Goal: Information Seeking & Learning: Learn about a topic

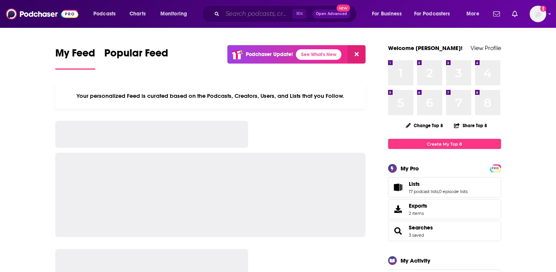
click at [236, 14] on input "Search podcasts, credits, & more..." at bounding box center [258, 14] width 70 height 12
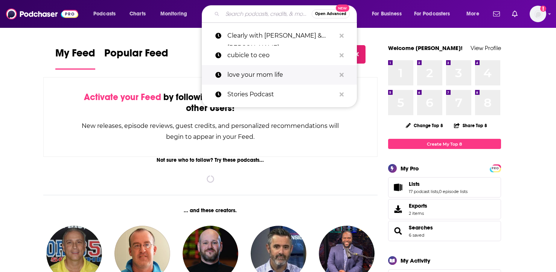
click at [234, 73] on p "love your mom life" at bounding box center [281, 75] width 108 height 20
type input "love your mom life"
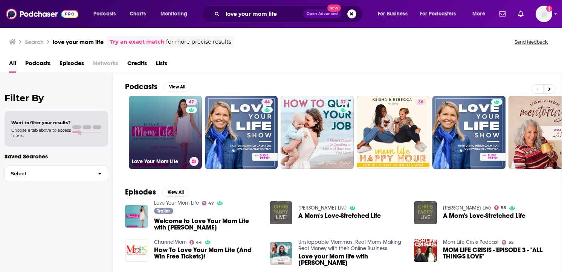
click at [195, 118] on div "47" at bounding box center [192, 128] width 13 height 58
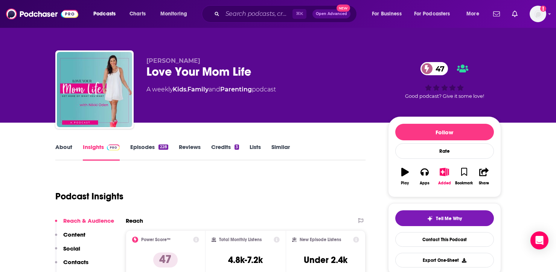
click at [64, 144] on link "About" at bounding box center [63, 151] width 17 height 17
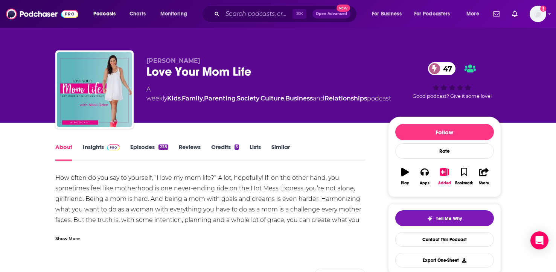
click at [66, 239] on div "Show More" at bounding box center [67, 238] width 24 height 7
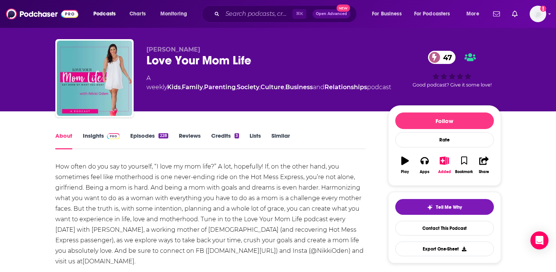
scroll to position [49, 0]
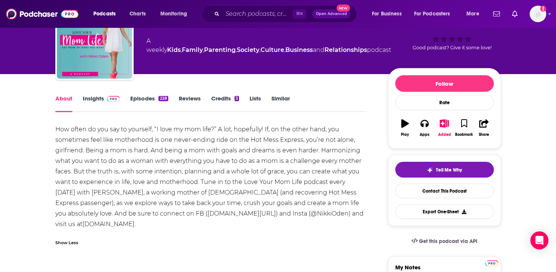
click at [284, 213] on div "How often do you say to yourself, “I love my mom life?” A lot, hopefully! If, o…" at bounding box center [210, 176] width 311 height 105
click at [287, 212] on div "How often do you say to yourself, “I love my mom life?” A lot, hopefully! If, o…" at bounding box center [210, 176] width 311 height 105
click at [221, 197] on div "How often do you say to yourself, “I love my mom life?” A lot, hopefully! If, o…" at bounding box center [210, 176] width 311 height 105
click at [127, 223] on link "[DOMAIN_NAME]" at bounding box center [108, 224] width 52 height 7
click at [207, 215] on link "[DOMAIN_NAME][URL]" at bounding box center [241, 213] width 69 height 7
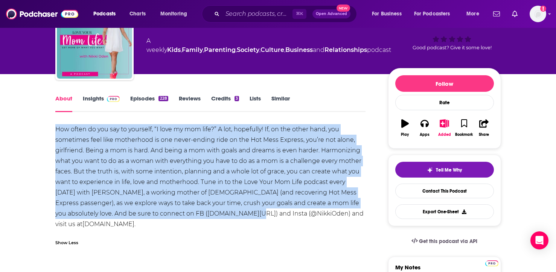
drag, startPoint x: 78, startPoint y: 131, endPoint x: 178, endPoint y: 218, distance: 133.2
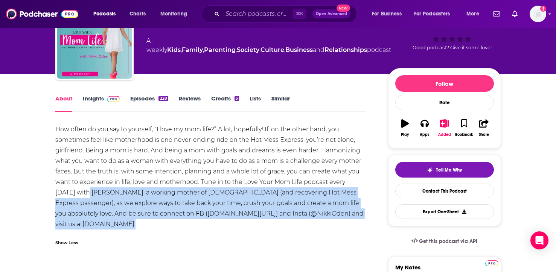
drag, startPoint x: 159, startPoint y: 227, endPoint x: 100, endPoint y: 192, distance: 69.2
click at [97, 190] on div "How often do you say to yourself, “I love my mom life?” A lot, hopefully! If, o…" at bounding box center [210, 176] width 311 height 105
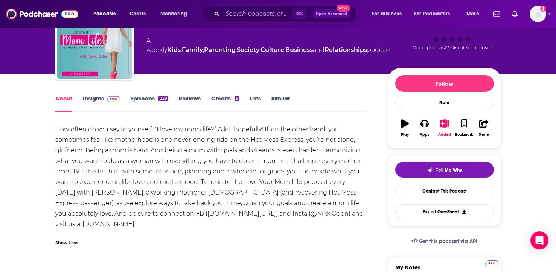
click at [91, 195] on div "How often do you say to yourself, “I love my mom life?” A lot, hopefully! If, o…" at bounding box center [210, 176] width 311 height 105
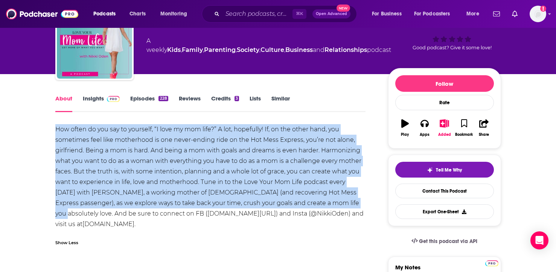
drag, startPoint x: 340, startPoint y: 203, endPoint x: 52, endPoint y: 131, distance: 296.3
copy div "How often do you say to yourself, “I love my mom life?” A lot, hopefully! If, o…"
